Goal: Information Seeking & Learning: Learn about a topic

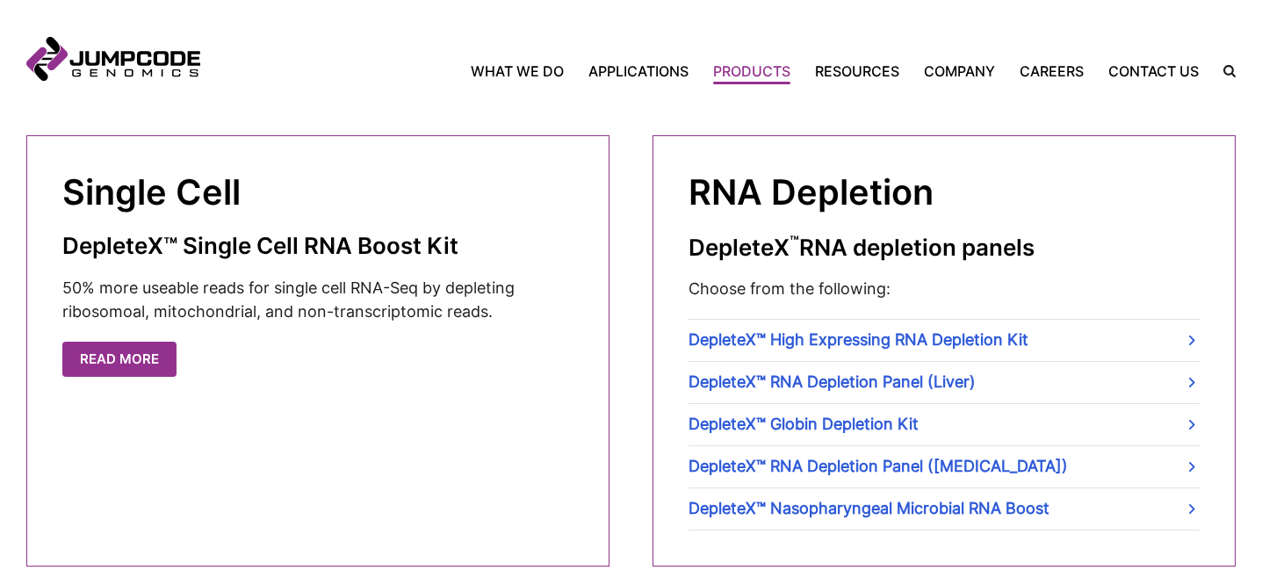
scroll to position [627, 0]
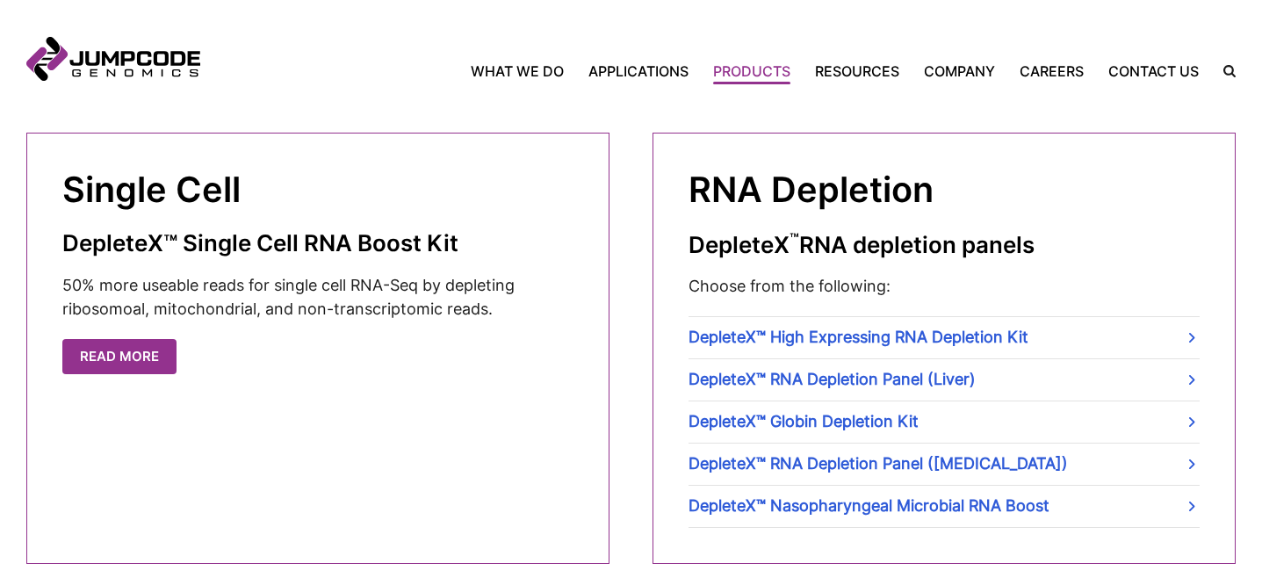
click at [393, 282] on p "50% more useable reads for single cell RNA-Seq by depleting ribosomoal, mitocho…" at bounding box center [317, 297] width 511 height 47
click at [393, 283] on p "50% more useable reads for single cell RNA-Seq by depleting ribosomoal, mitocho…" at bounding box center [317, 297] width 511 height 47
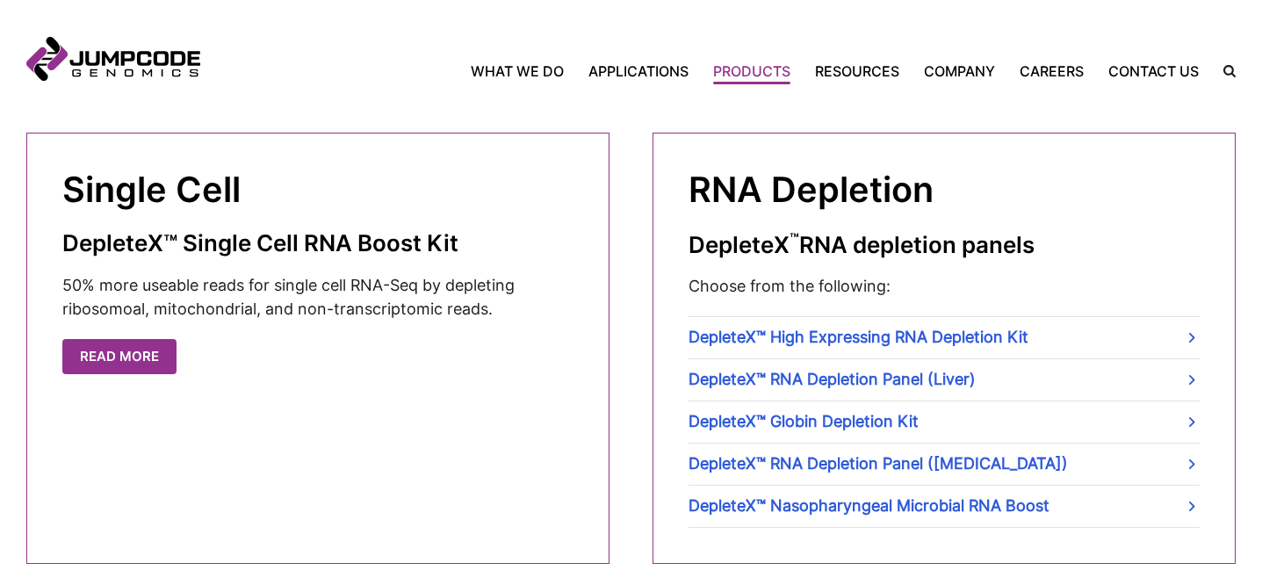
click at [393, 284] on p "50% more useable reads for single cell RNA-Seq by depleting ribosomoal, mitocho…" at bounding box center [317, 297] width 511 height 47
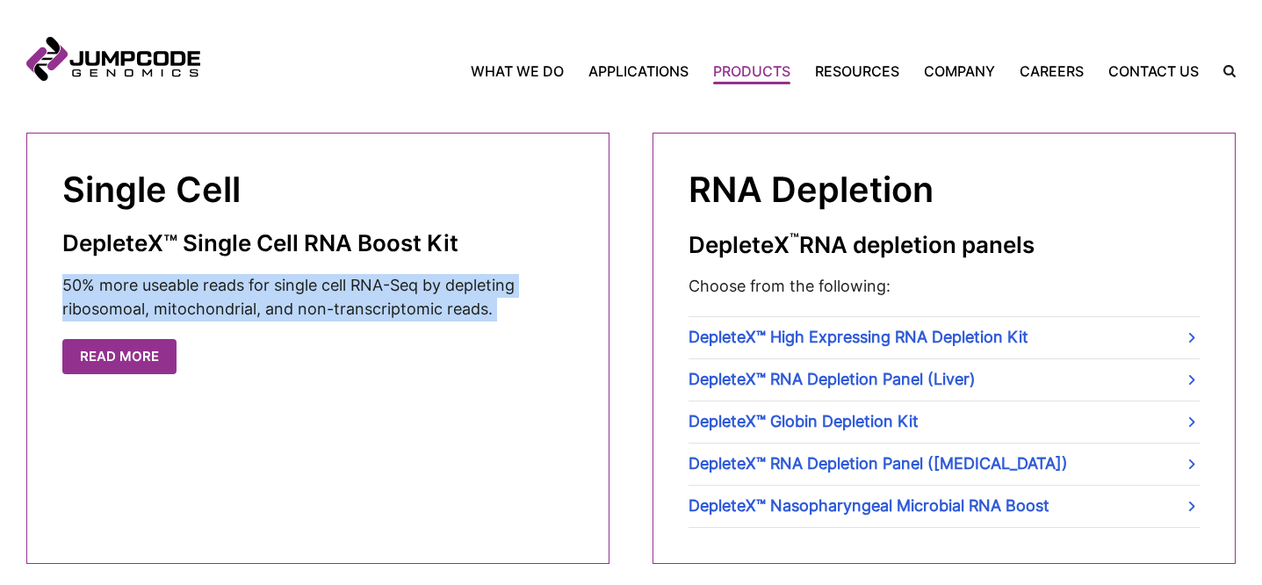
click at [393, 284] on p "50% more useable reads for single cell RNA-Seq by depleting ribosomoal, mitocho…" at bounding box center [317, 297] width 511 height 47
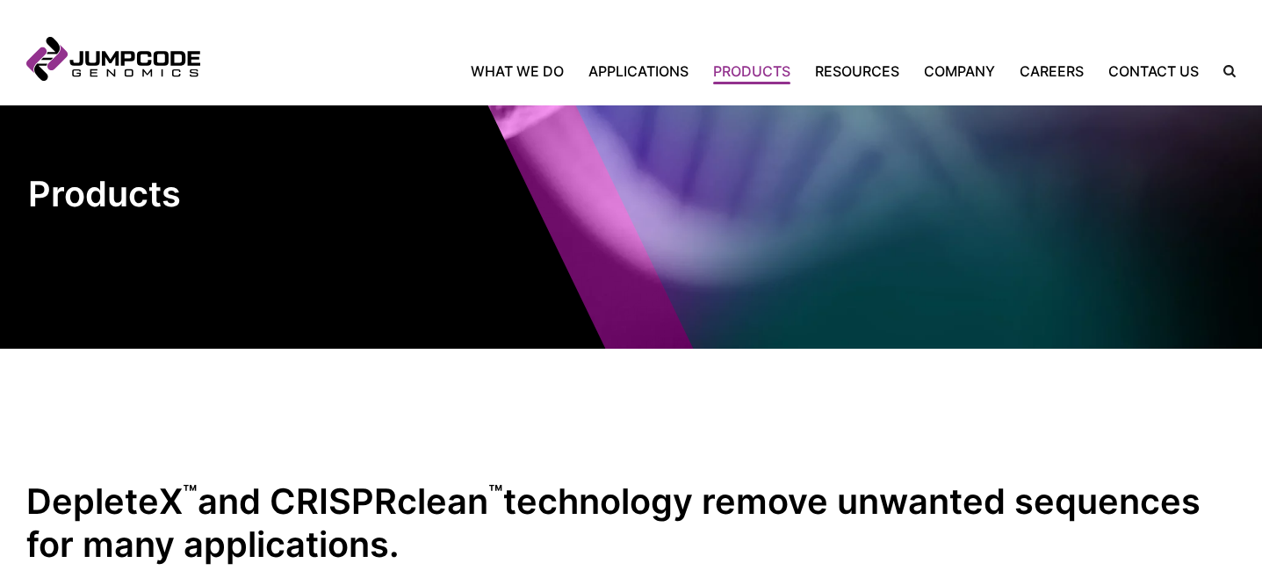
scroll to position [0, 0]
